Goal: Information Seeking & Learning: Compare options

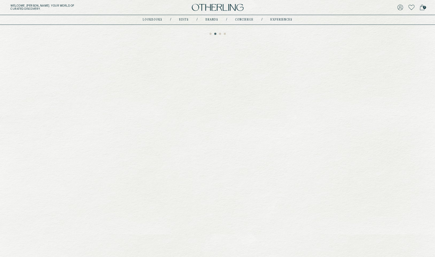
scroll to position [177, 0]
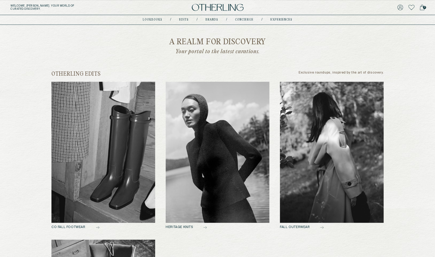
click at [201, 175] on img at bounding box center [218, 152] width 104 height 141
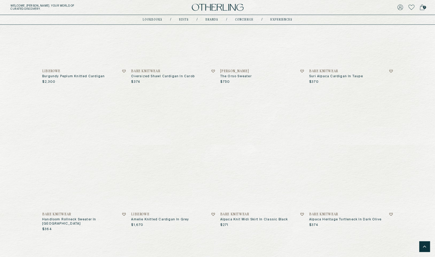
scroll to position [1011, 0]
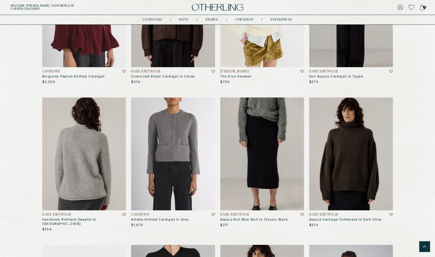
click at [86, 148] on img at bounding box center [84, 154] width 84 height 113
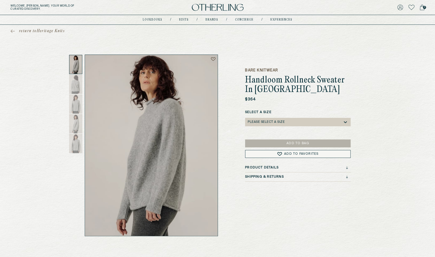
click at [273, 167] on h3 "Product Details" at bounding box center [262, 168] width 34 height 4
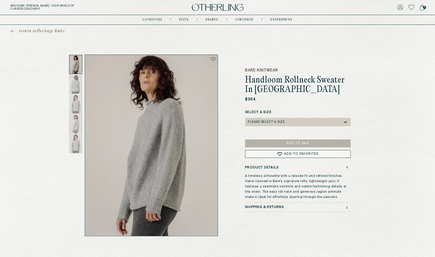
click at [274, 208] on h3 "Shipping & Returns" at bounding box center [264, 208] width 39 height 4
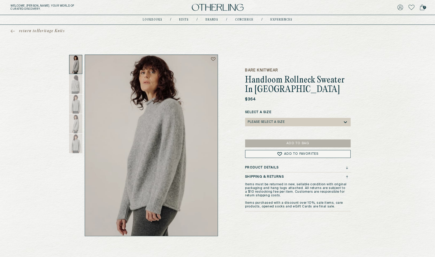
click at [272, 167] on h3 "Product Details" at bounding box center [262, 168] width 34 height 4
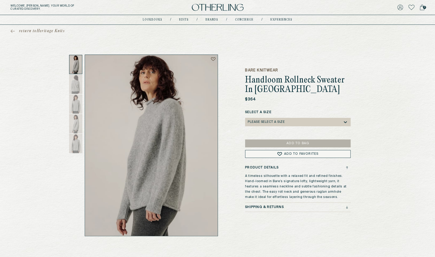
drag, startPoint x: 248, startPoint y: 191, endPoint x: 350, endPoint y: 198, distance: 102.7
click at [350, 198] on div "Product Details A timeless silhouette with a relaxed fit and refined finishes. …" at bounding box center [298, 184] width 106 height 37
click at [306, 187] on p "A timeless silhouette with a relaxed fit and refined finishes. Hand-loomed in B…" at bounding box center [296, 187] width 103 height 26
click at [276, 193] on p "A timeless silhouette with a relaxed fit and refined finishes. Hand-loomed in B…" at bounding box center [296, 187] width 103 height 26
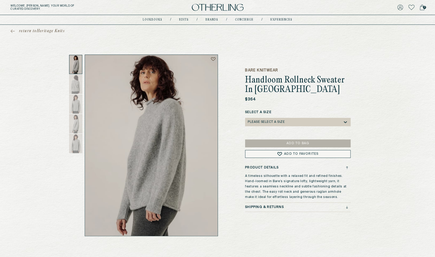
click at [276, 193] on p "A timeless silhouette with a relaxed fit and refined finishes. Hand-loomed in B…" at bounding box center [296, 187] width 103 height 26
click at [284, 188] on p "A timeless silhouette with a relaxed fit and refined finishes. Hand-loomed in B…" at bounding box center [296, 187] width 103 height 26
click at [78, 86] on div at bounding box center [75, 84] width 13 height 19
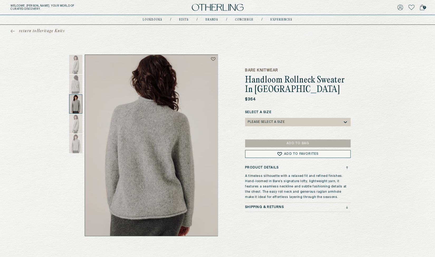
click at [74, 111] on div at bounding box center [75, 104] width 13 height 19
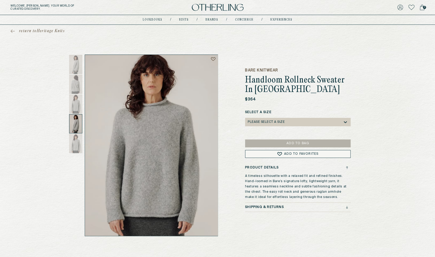
click at [76, 128] on div at bounding box center [75, 123] width 13 height 19
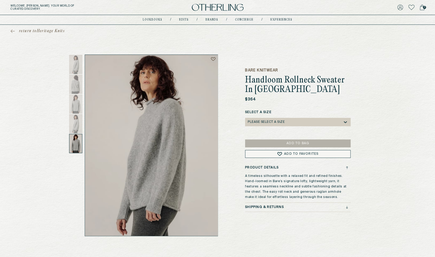
click at [75, 146] on div at bounding box center [75, 143] width 13 height 19
click at [46, 83] on div "return to Heritage Knits Bare Knitwear Handloom Rollneck Sweater In Chambray $3…" at bounding box center [217, 131] width 435 height 212
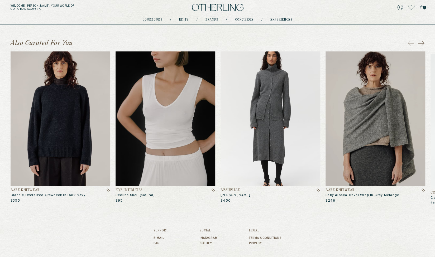
scroll to position [224, 0]
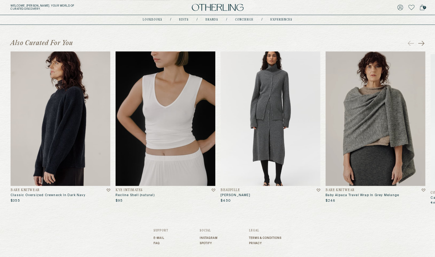
click at [49, 107] on img at bounding box center [61, 118] width 100 height 135
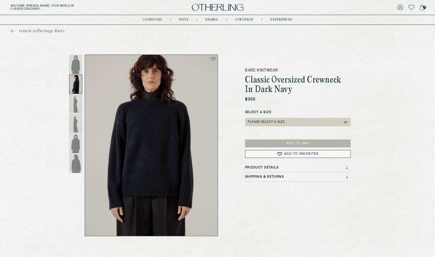
click at [75, 84] on div at bounding box center [75, 84] width 13 height 19
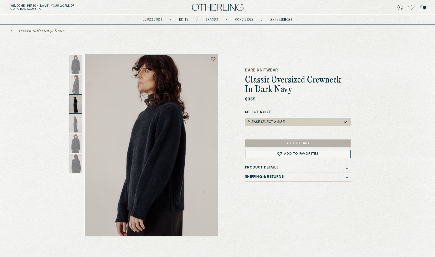
click at [73, 104] on div at bounding box center [75, 104] width 13 height 19
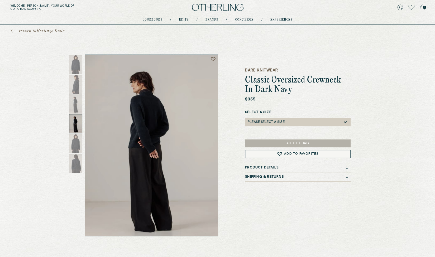
click at [80, 131] on div at bounding box center [75, 123] width 13 height 19
click at [79, 58] on div at bounding box center [75, 64] width 13 height 19
click at [34, 30] on span "return to Heritage Knits" at bounding box center [42, 31] width 46 height 5
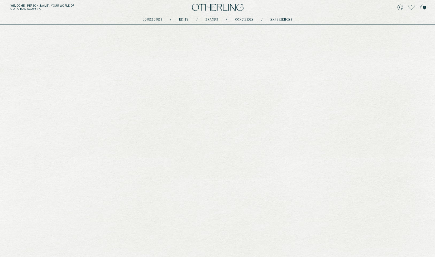
scroll to position [224, 0]
